Goal: Task Accomplishment & Management: Complete application form

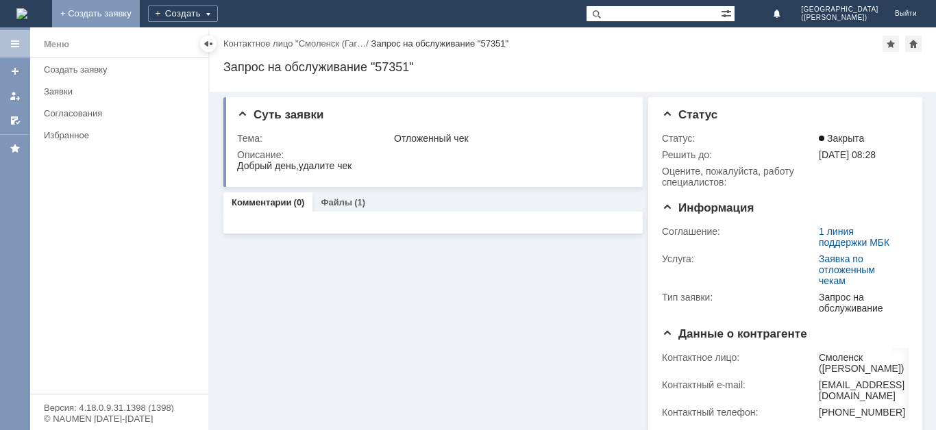
click at [140, 12] on link "+ Создать заявку" at bounding box center [96, 13] width 88 height 27
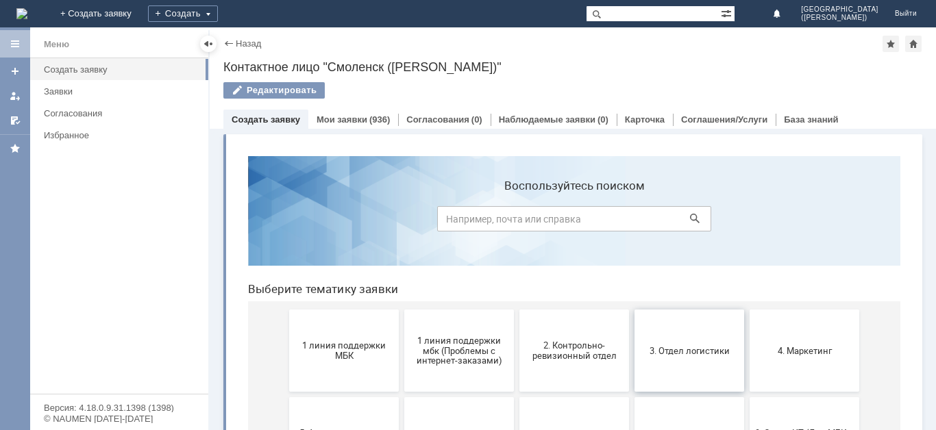
click at [693, 346] on span "3. Отдел логистики" at bounding box center [689, 350] width 101 height 10
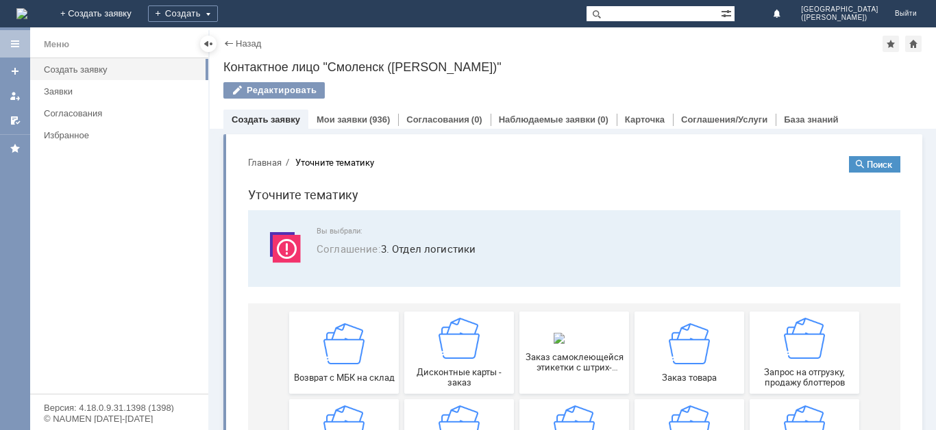
click at [932, 90] on div "Назад | Контактное лицо "Смоленск (Гагарина)" Контактное лицо "Смоленск (Гагари…" at bounding box center [573, 77] width 726 height 101
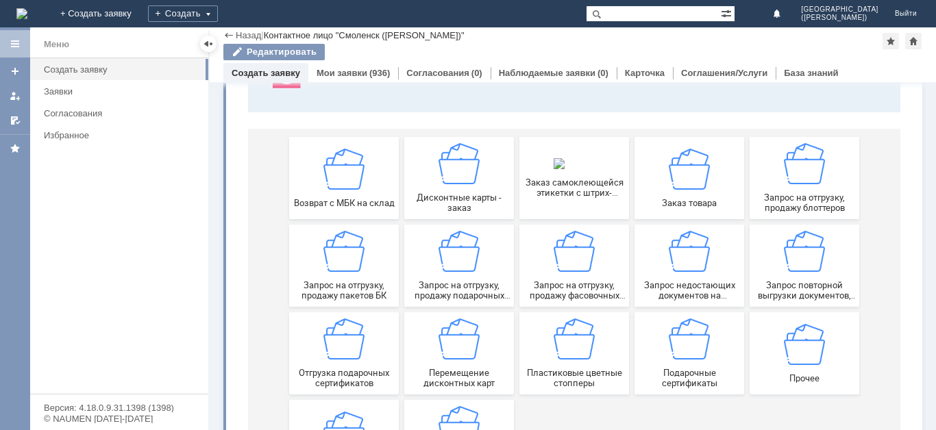
scroll to position [183, 0]
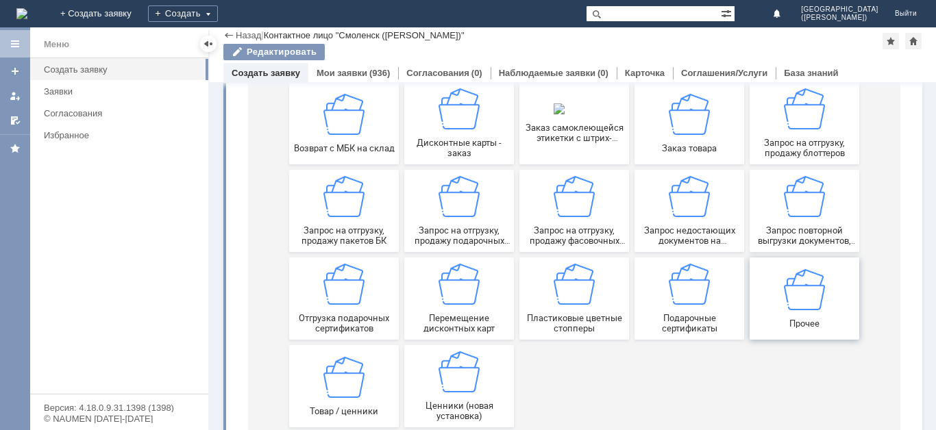
click at [777, 299] on div "Прочее" at bounding box center [804, 299] width 101 height 60
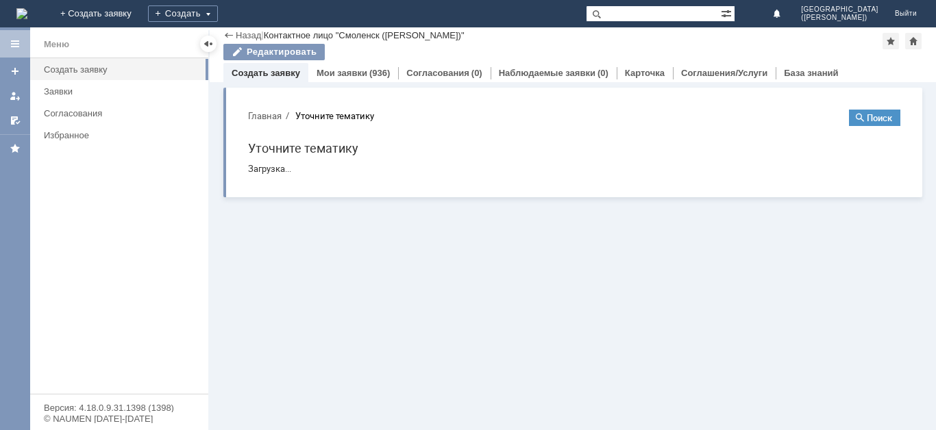
scroll to position [0, 0]
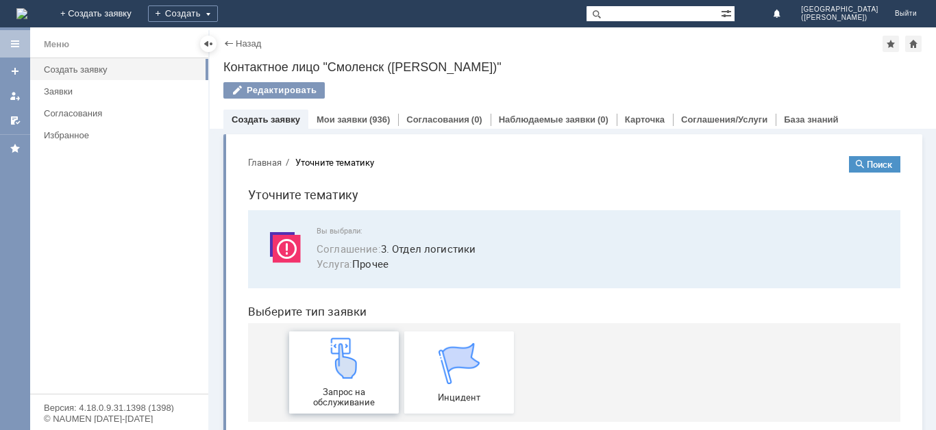
click at [358, 366] on img at bounding box center [343, 358] width 41 height 41
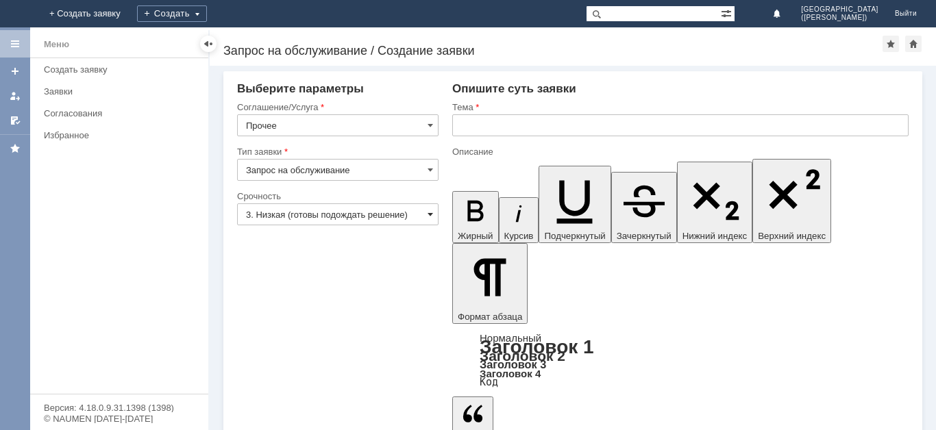
click at [430, 211] on span at bounding box center [430, 214] width 5 height 11
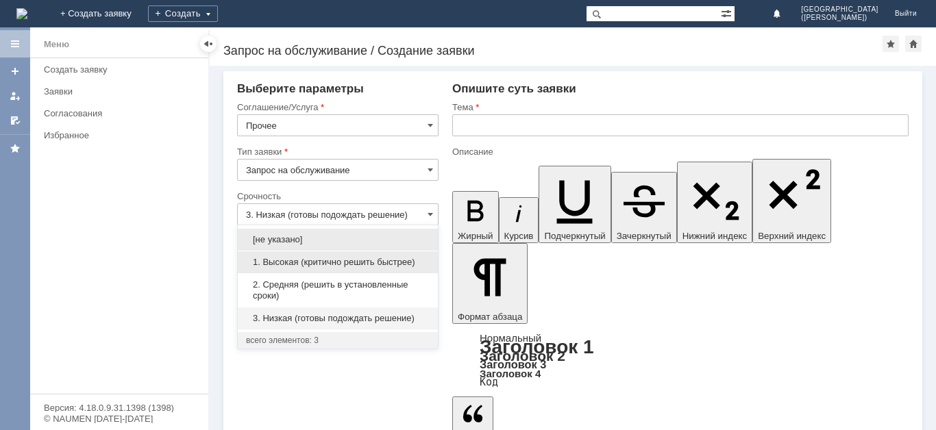
click at [345, 257] on span "1. Высокая (критично решить быстрее)" at bounding box center [338, 262] width 184 height 11
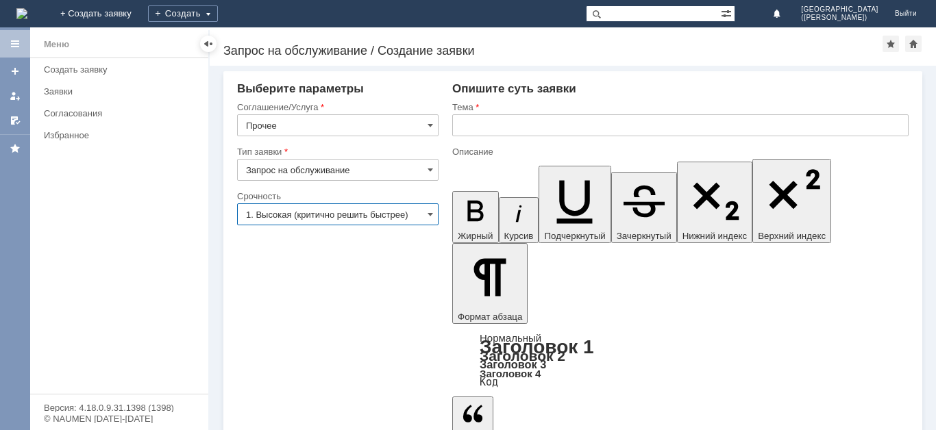
type input "1. Высокая (критично решить быстрее)"
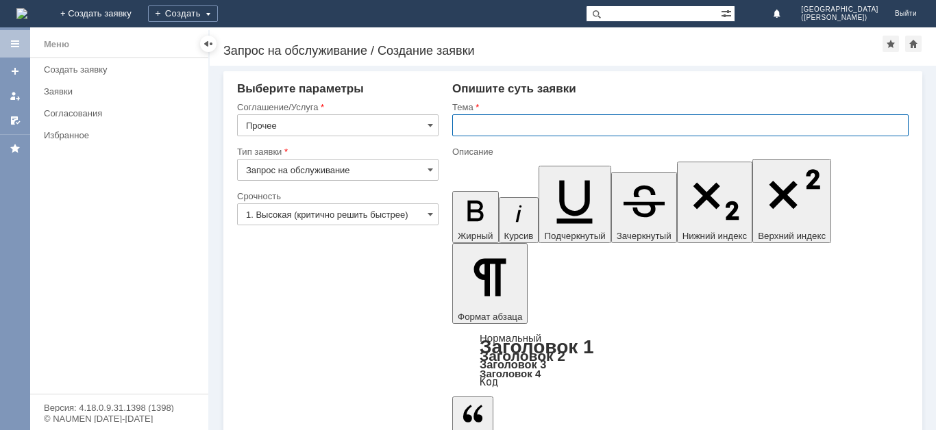
click at [538, 125] on input "text" at bounding box center [680, 125] width 456 height 22
type input "кассовая лента"
